Goal: Task Accomplishment & Management: Manage account settings

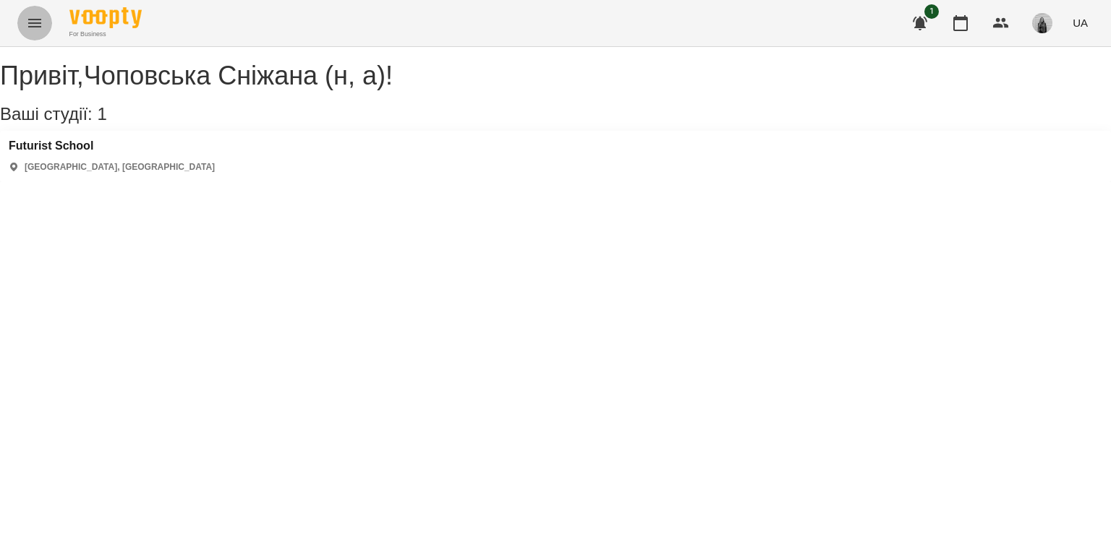
click at [45, 18] on button "Menu" at bounding box center [34, 23] width 35 height 35
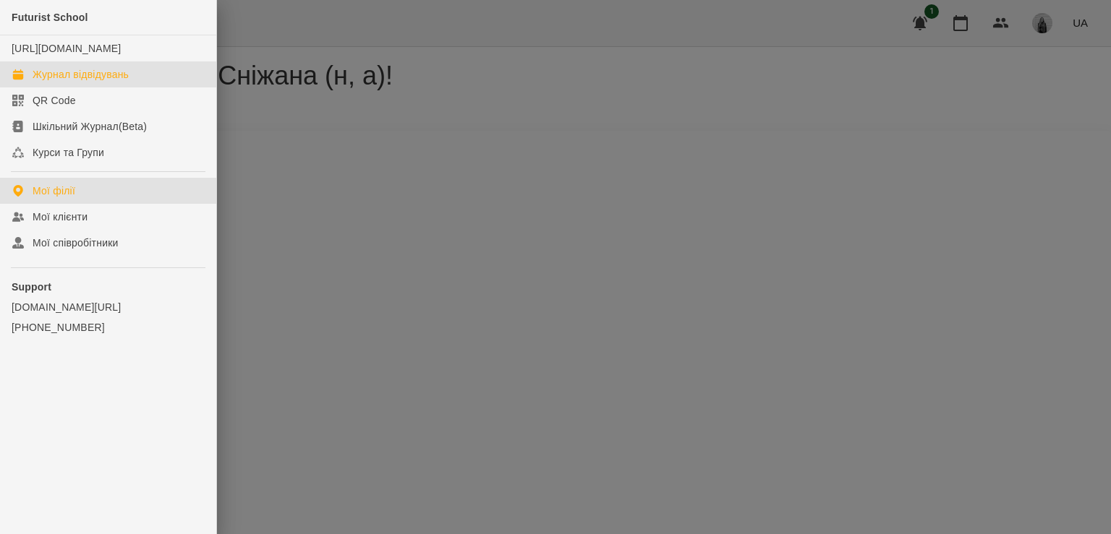
click at [86, 82] on div "Журнал відвідувань" at bounding box center [81, 74] width 96 height 14
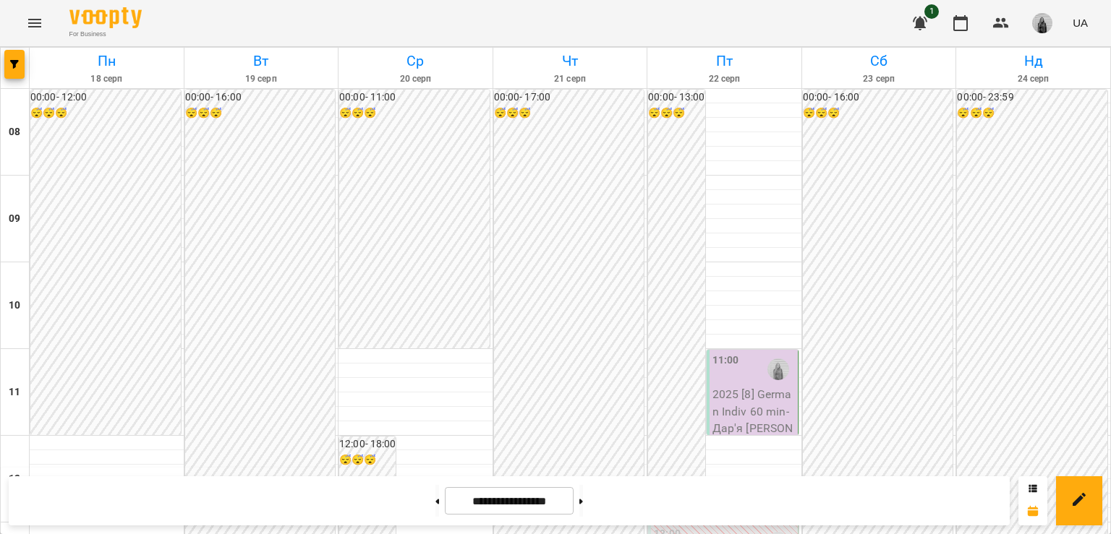
scroll to position [796, 0]
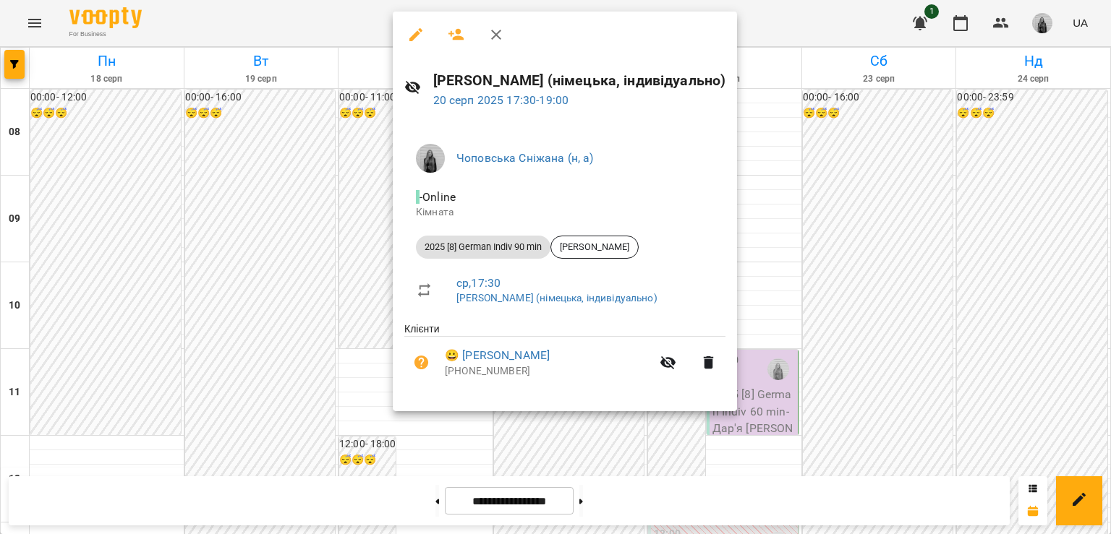
click at [492, 33] on icon "button" at bounding box center [495, 34] width 17 height 17
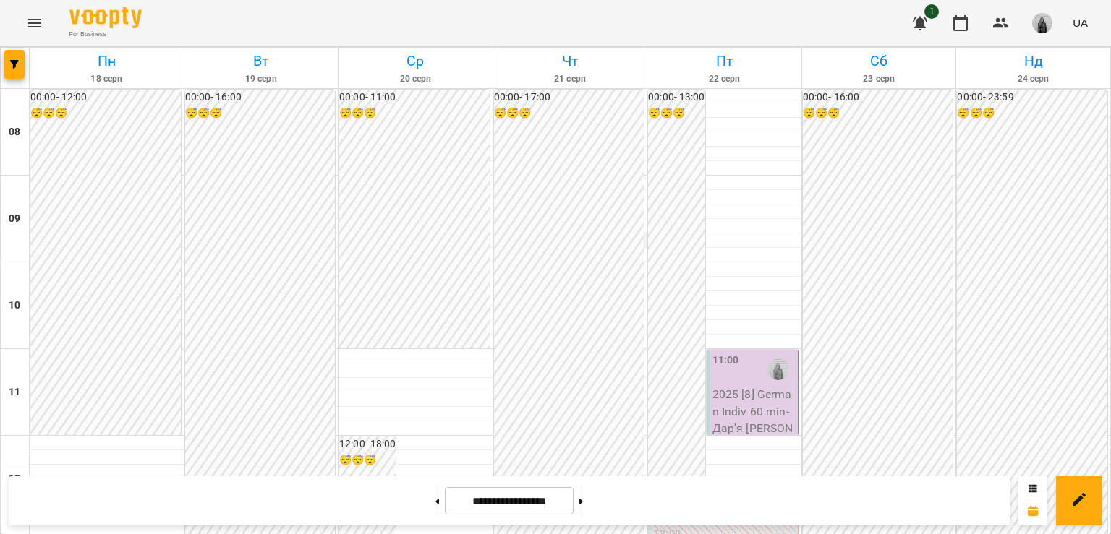
scroll to position [796, 0]
